Goal: Task Accomplishment & Management: Manage account settings

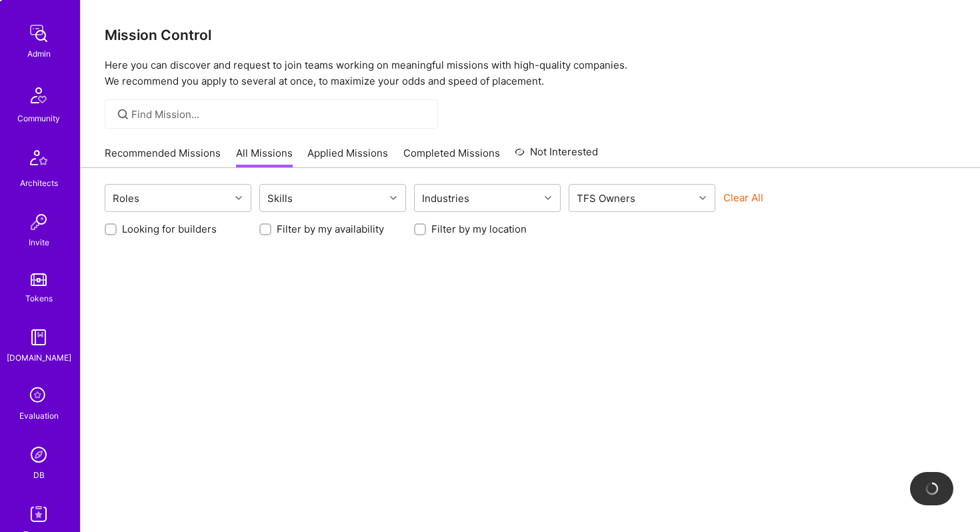
scroll to position [319, 0]
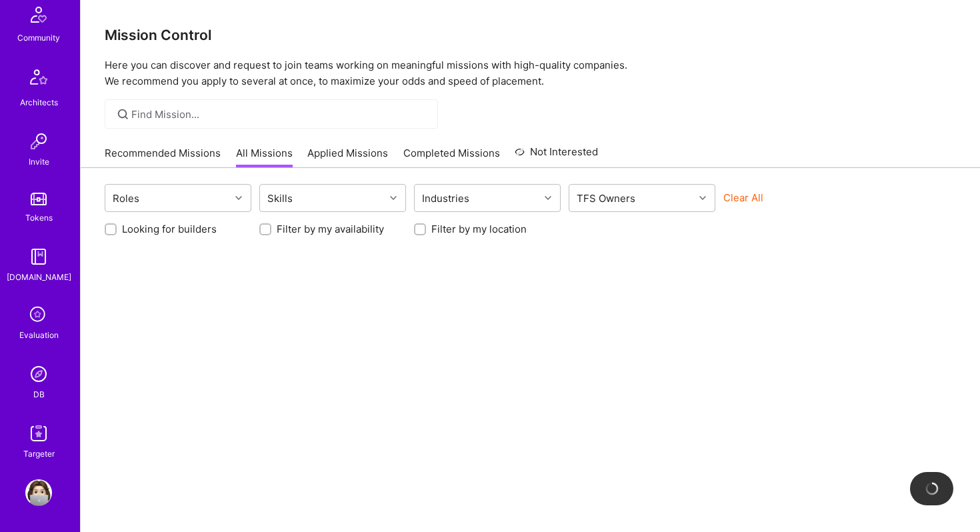
click at [35, 375] on img at bounding box center [38, 374] width 27 height 27
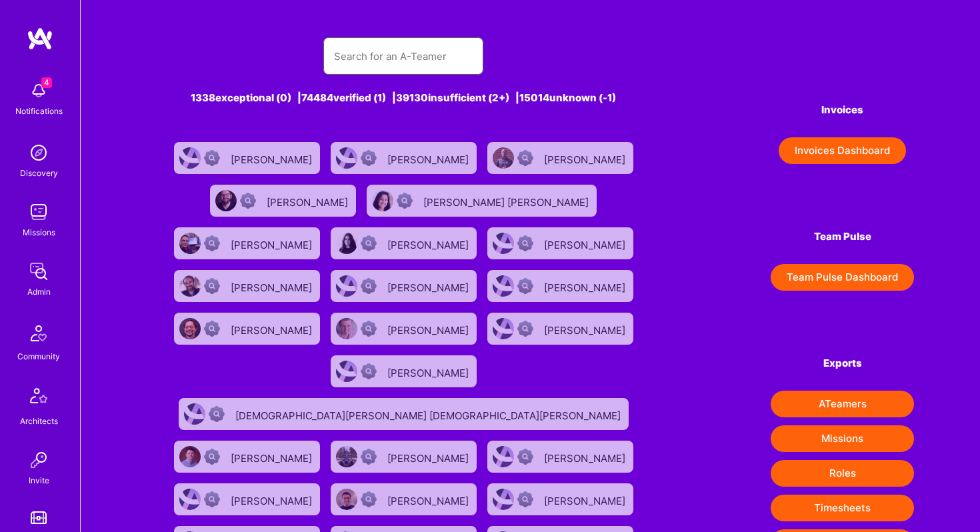
click at [362, 55] on input "text" at bounding box center [403, 56] width 139 height 34
paste input "rlm@post.com"
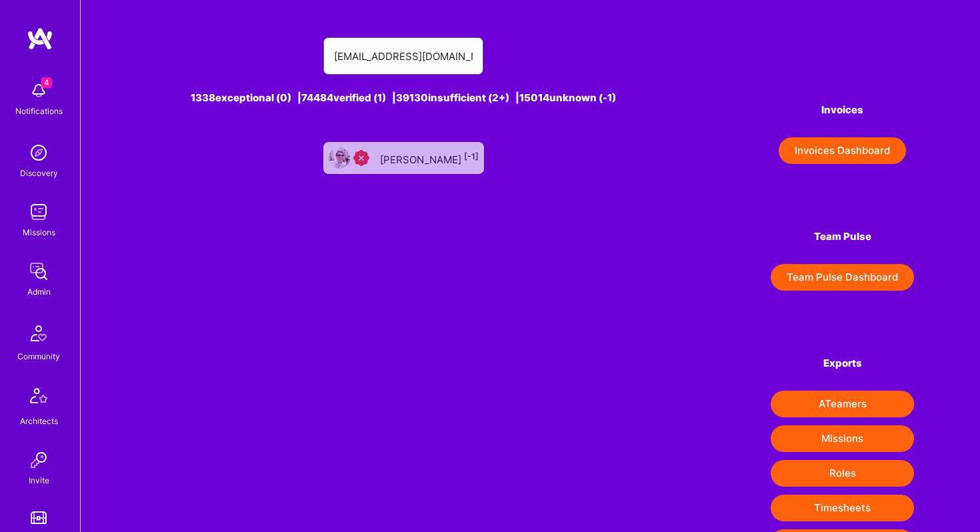
type input "rlm@post.com"
click at [410, 159] on div "Robert Manschke [-1]" at bounding box center [429, 157] width 99 height 17
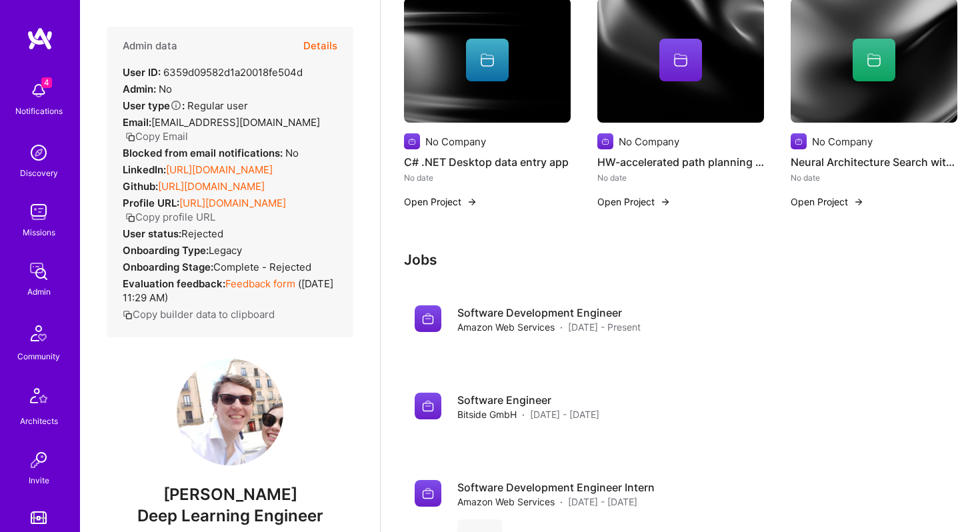
click at [329, 48] on button "Details" at bounding box center [320, 46] width 34 height 39
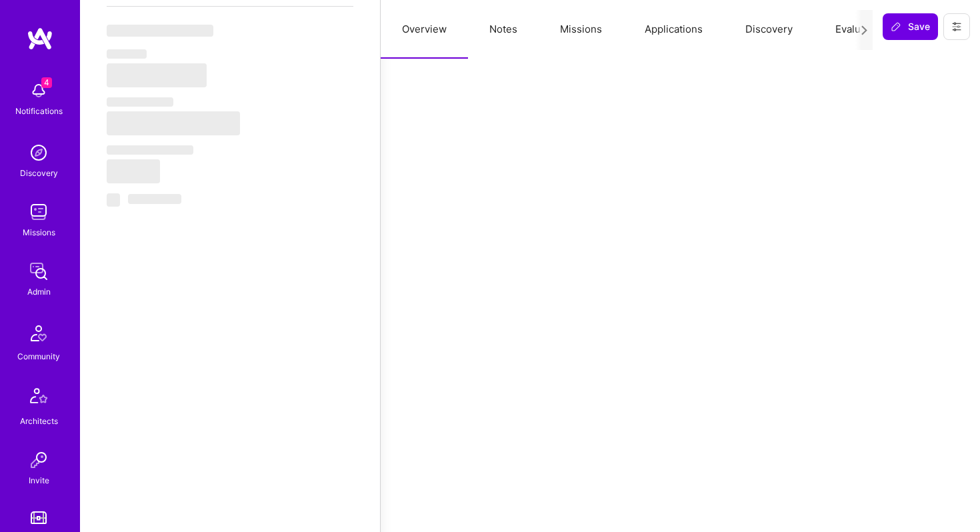
select select "Right Now"
select select "3"
select select "4"
select select "7"
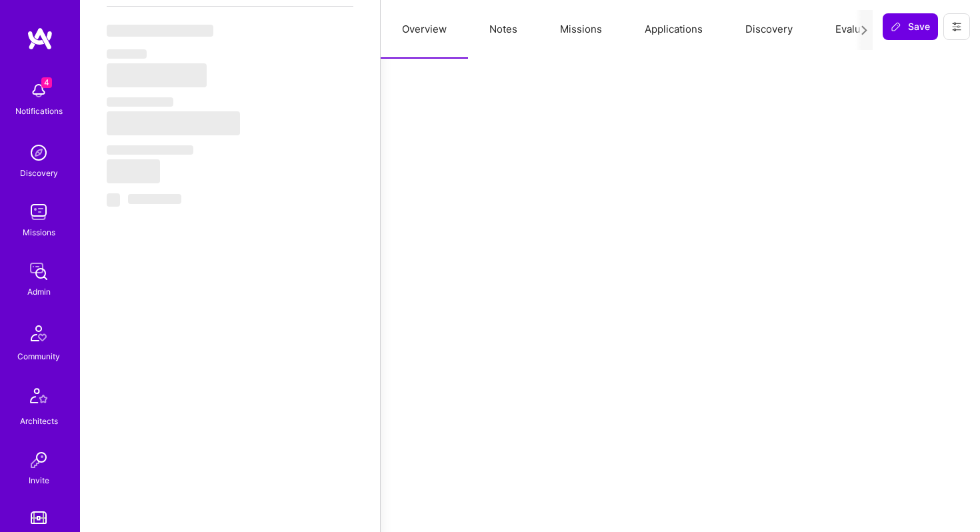
select select "DE"
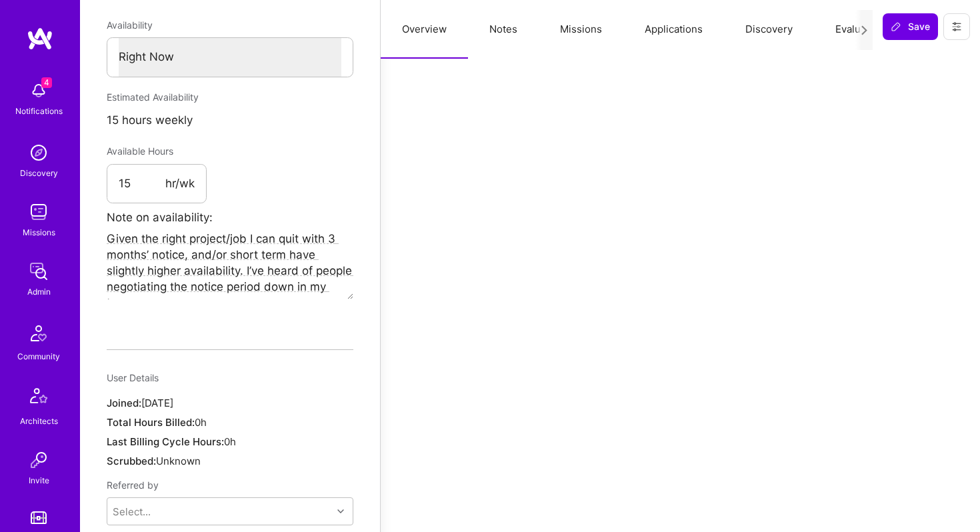
click at [500, 28] on button "Notes" at bounding box center [503, 29] width 71 height 59
type textarea "x"
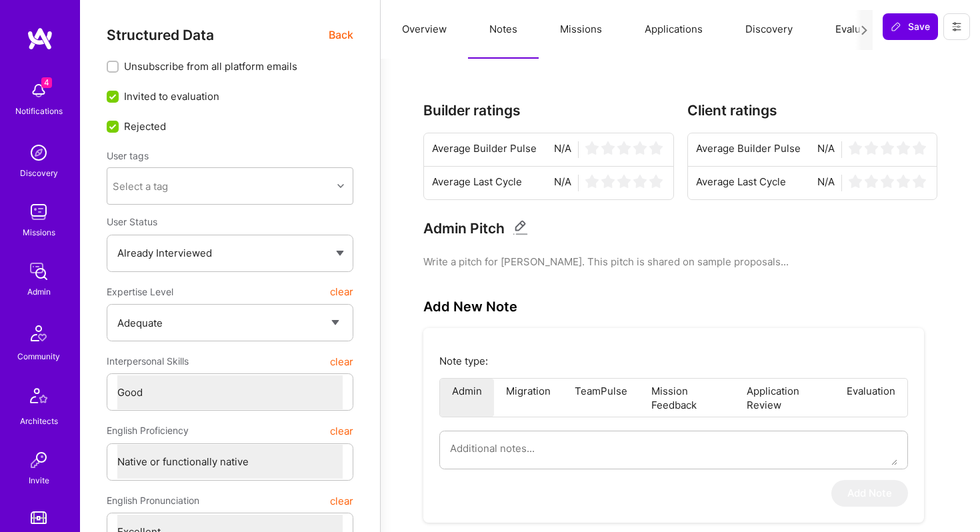
click at [839, 29] on button "Evaluation" at bounding box center [859, 29] width 91 height 59
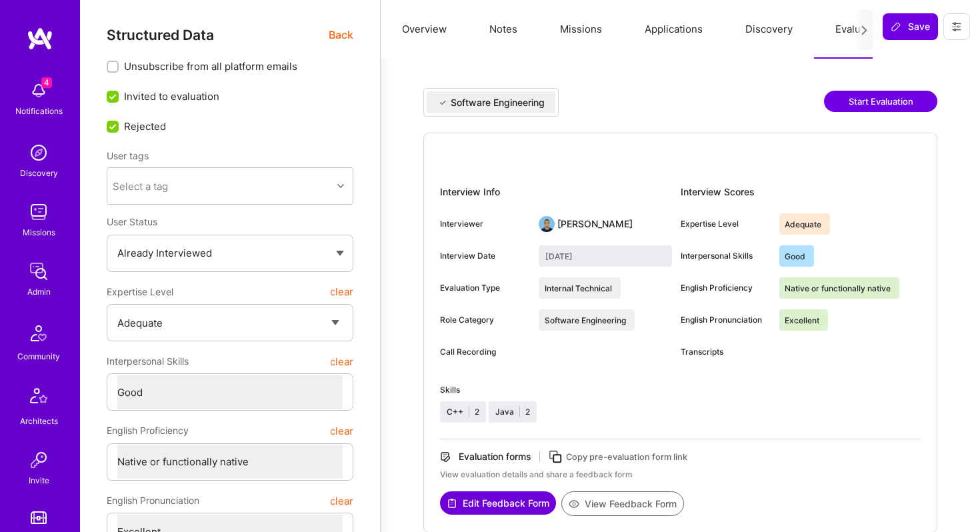
scroll to position [319, 0]
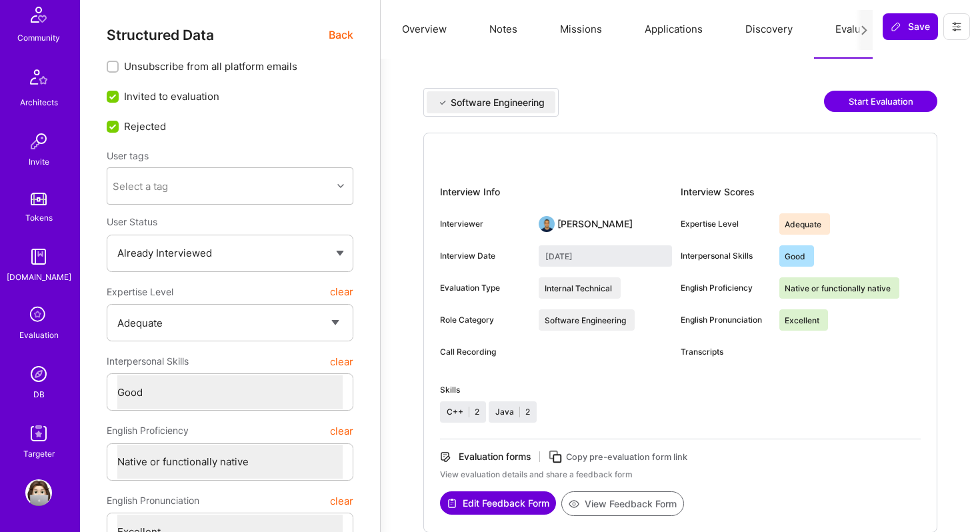
click at [34, 382] on img at bounding box center [38, 374] width 27 height 27
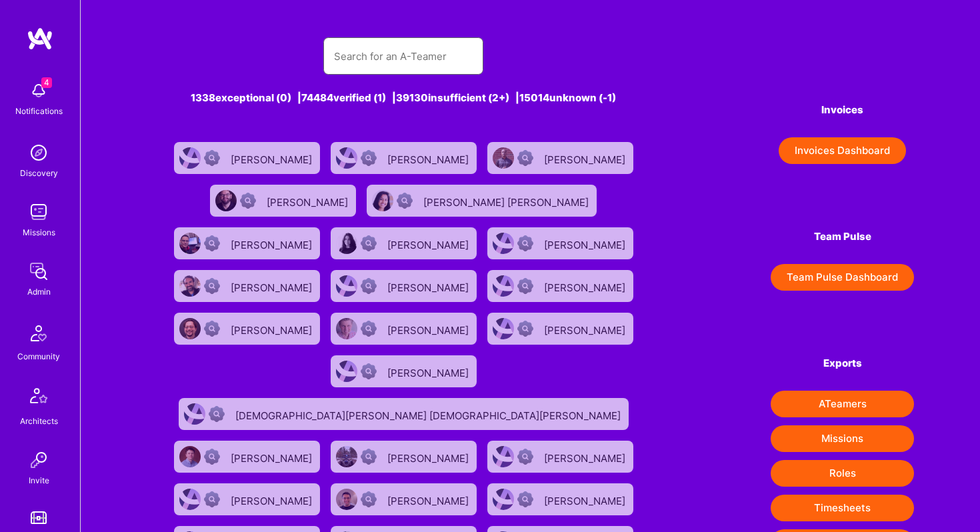
click at [380, 60] on input "text" at bounding box center [403, 56] width 139 height 34
paste input "prynsh nigam"
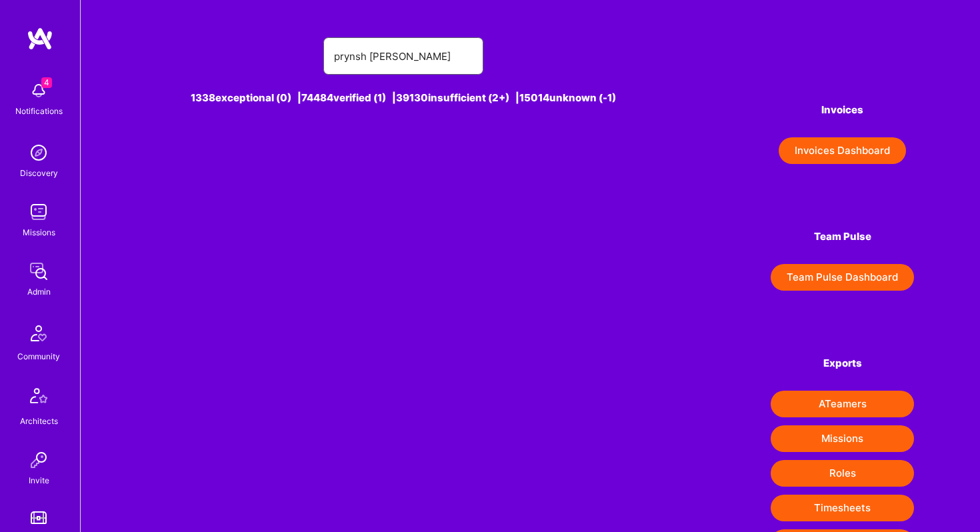
click at [413, 56] on input "prynsh nigam" at bounding box center [403, 56] width 139 height 34
click at [407, 52] on input "prynsh nigam" at bounding box center [403, 56] width 139 height 34
drag, startPoint x: 367, startPoint y: 55, endPoint x: 441, endPoint y: 57, distance: 73.4
click at [441, 57] on input "prynsh nigam" at bounding box center [403, 56] width 139 height 34
type input "prynsh"
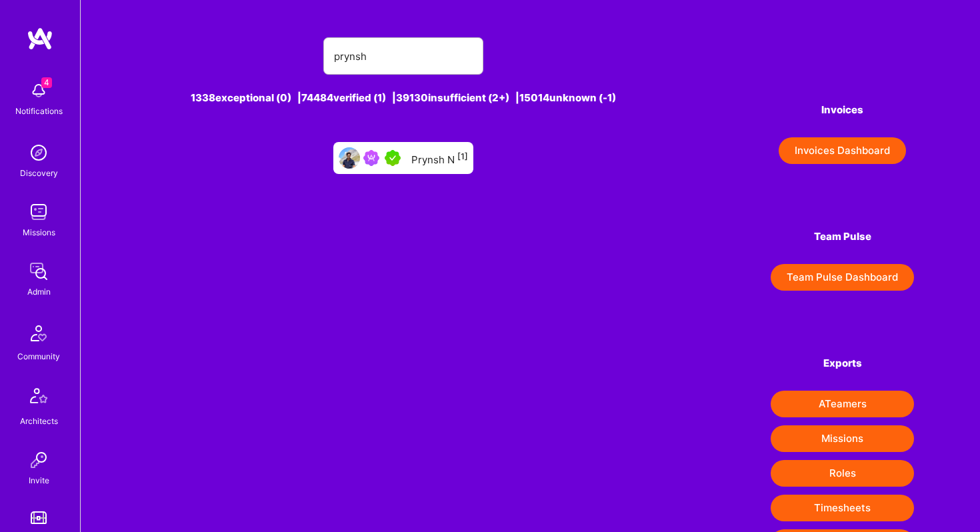
click at [451, 153] on div "Prynsh N [1]" at bounding box center [439, 157] width 57 height 17
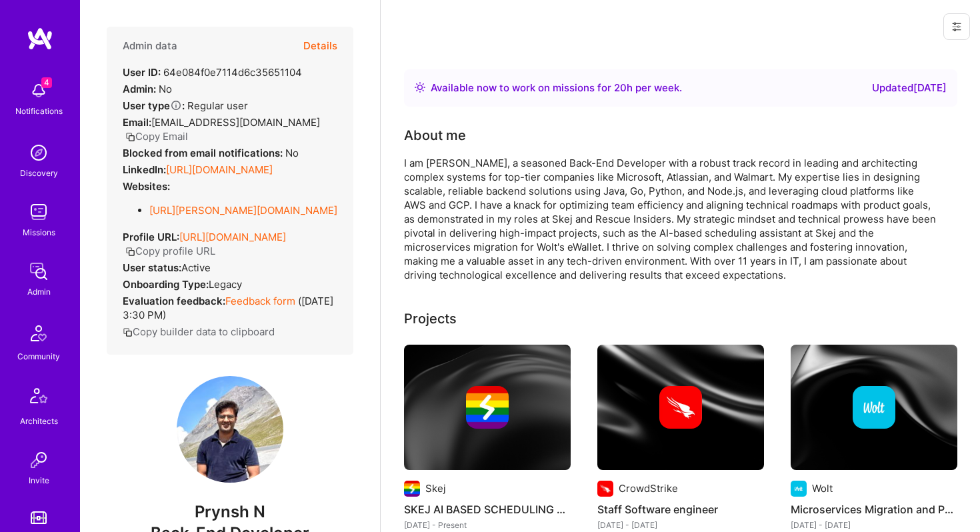
click at [321, 41] on button "Details" at bounding box center [320, 46] width 34 height 39
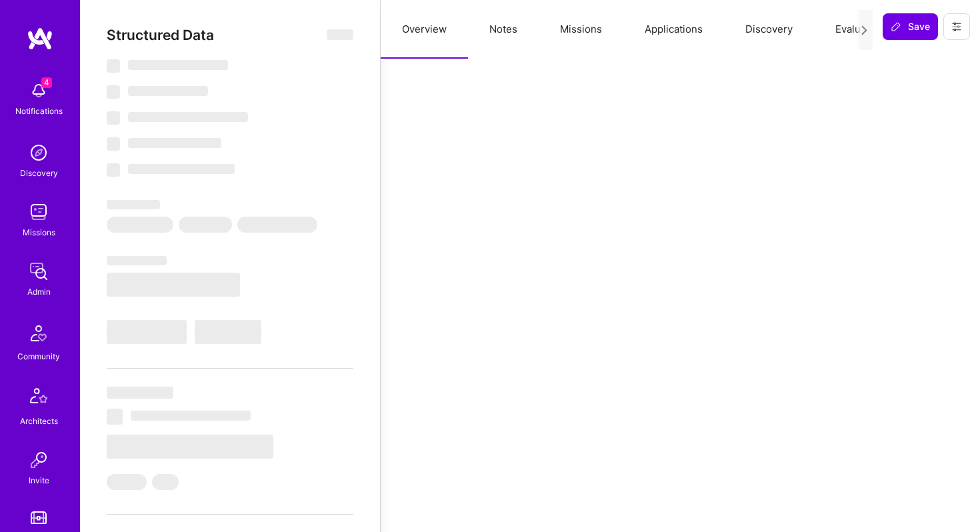
click at [566, 27] on button "Missions" at bounding box center [581, 29] width 85 height 59
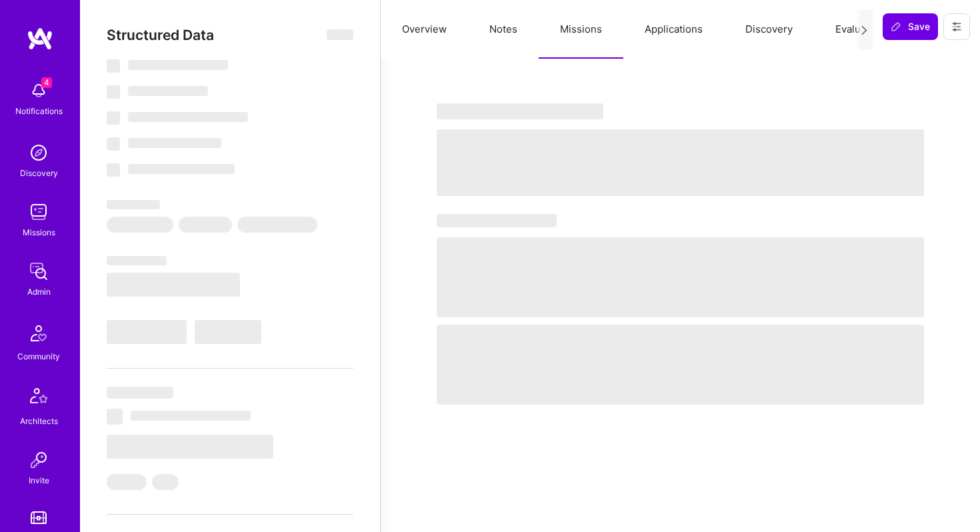
type textarea "x"
select select "Right Now"
select select "5"
select select "4"
select select "7"
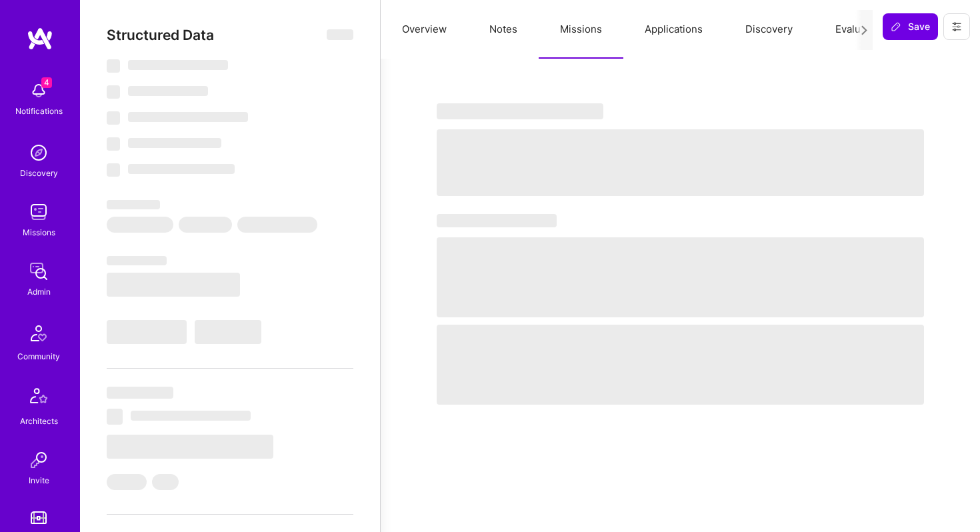
select select "7"
select select "DE"
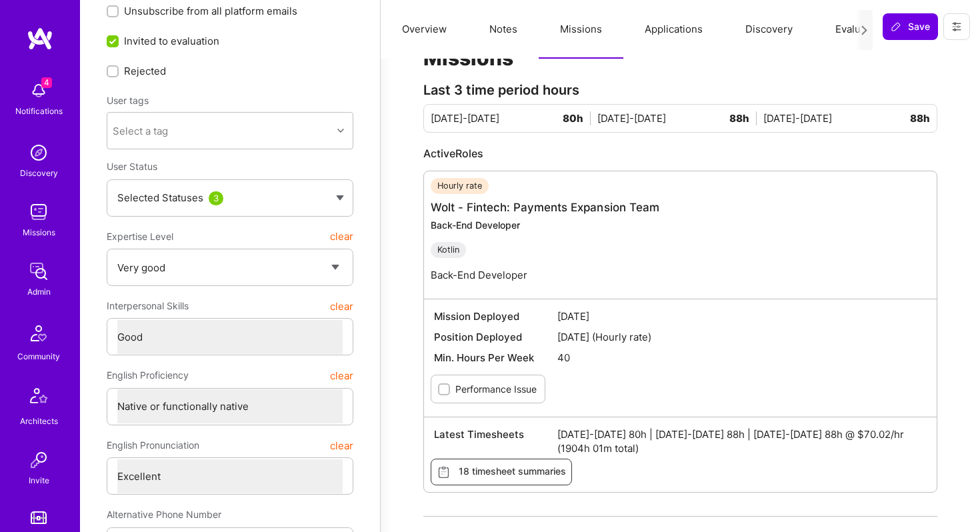
scroll to position [42, 0]
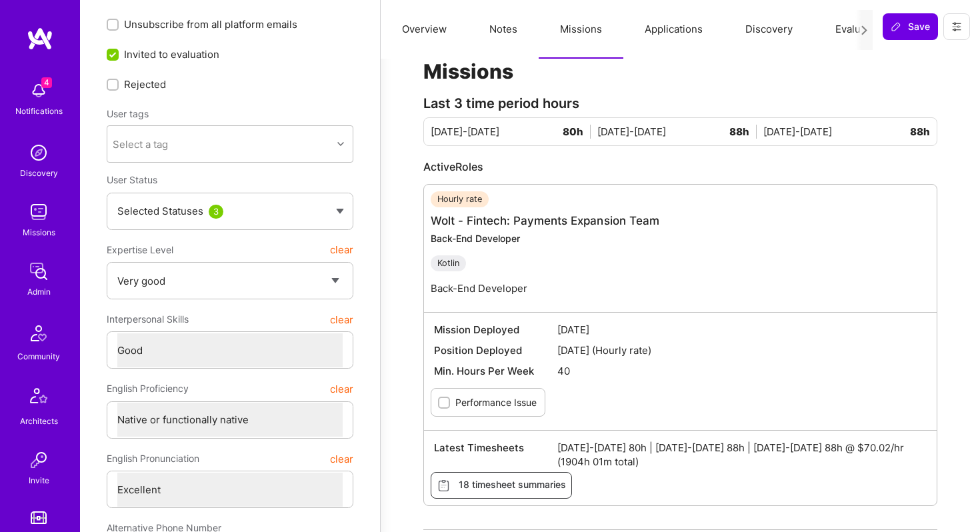
click at [955, 32] on button at bounding box center [956, 26] width 27 height 27
click at [890, 62] on button "Login as Prynsh" at bounding box center [908, 57] width 123 height 34
